Goal: Transaction & Acquisition: Register for event/course

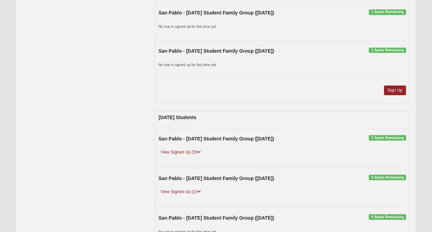
scroll to position [654, 0]
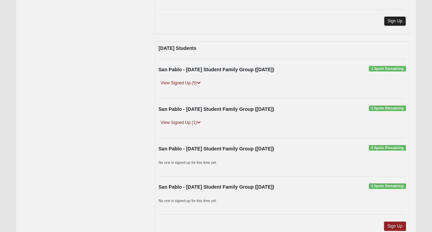
click at [395, 19] on link "Sign Up" at bounding box center [395, 21] width 22 height 9
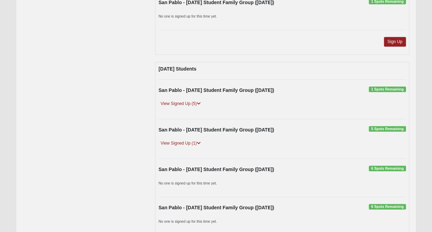
scroll to position [654, 0]
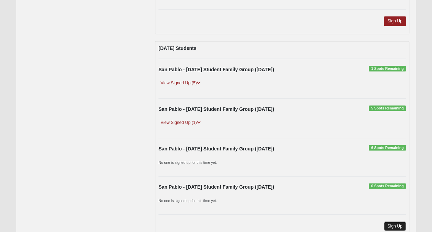
click at [392, 222] on link "Sign Up" at bounding box center [395, 226] width 22 height 9
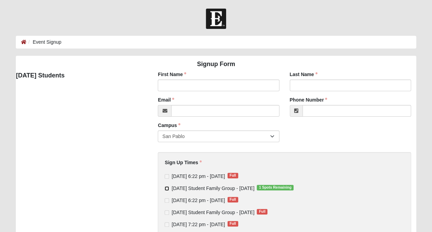
click at [167, 187] on input "Tuesday Student Family Group - Oct 7 2025 1 Spots Remaining" at bounding box center [167, 188] width 4 height 4
checkbox input "true"
click at [170, 85] on input "First Name" at bounding box center [218, 85] width 121 height 12
type input "CRAIG"
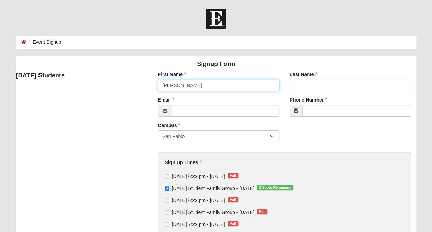
type input "BROWN"
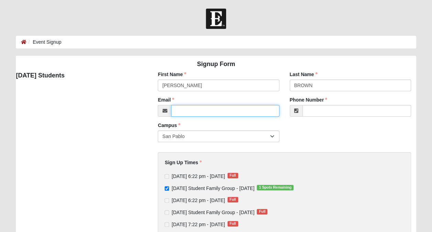
type input "craig@shorelinecommunications.net"
type input "(904) 338-2453"
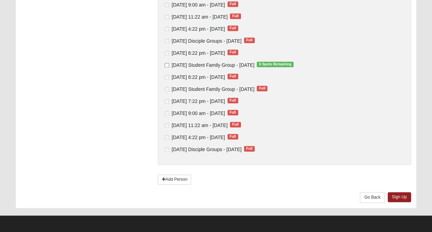
scroll to position [340, 0]
click at [403, 197] on link "Sign Up" at bounding box center [399, 197] width 23 height 10
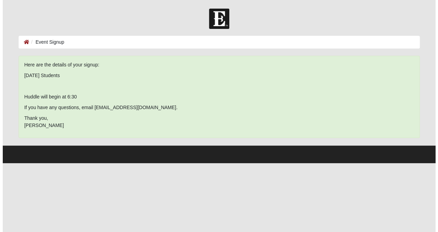
scroll to position [0, 0]
